Goal: Book appointment/travel/reservation

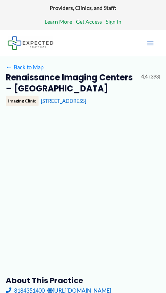
type input "**********"
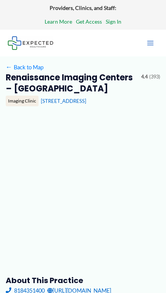
type input "**********"
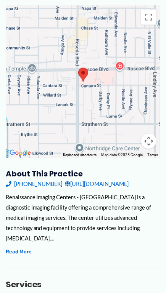
scroll to position [137, 0]
